Goal: Find contact information: Find contact information

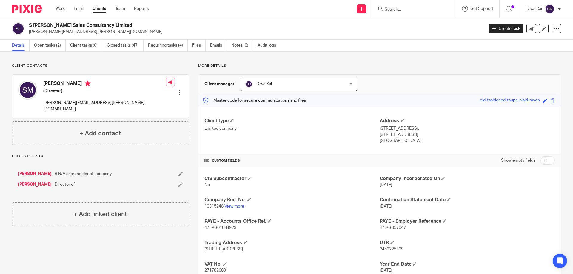
click at [400, 12] on input "Search" at bounding box center [411, 9] width 54 height 5
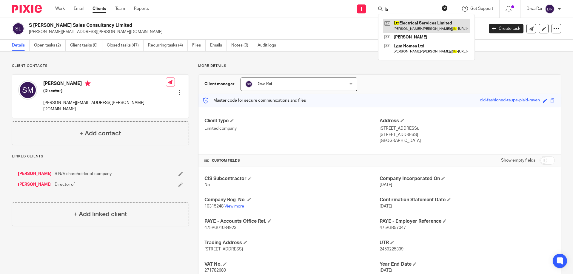
type input "ltr"
click at [415, 29] on link at bounding box center [426, 26] width 87 height 14
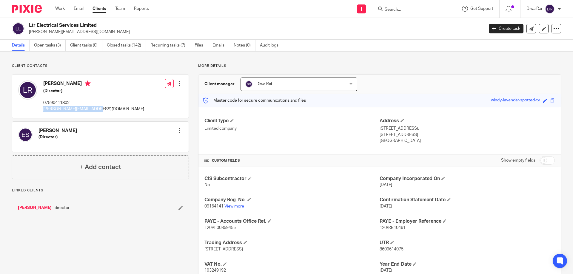
drag, startPoint x: 88, startPoint y: 110, endPoint x: 44, endPoint y: 111, distance: 43.6
click at [44, 112] on div "[PERSON_NAME] (Director) 07590411802 [PERSON_NAME][EMAIL_ADDRESS][DOMAIN_NAME] …" at bounding box center [100, 97] width 176 height 44
copy p "[EMAIL_ADDRESS][DOMAIN_NAME]"
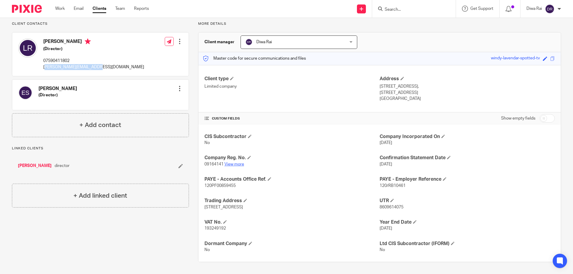
click at [231, 163] on link "View more" at bounding box center [234, 164] width 20 height 4
